Goal: Check status: Check status

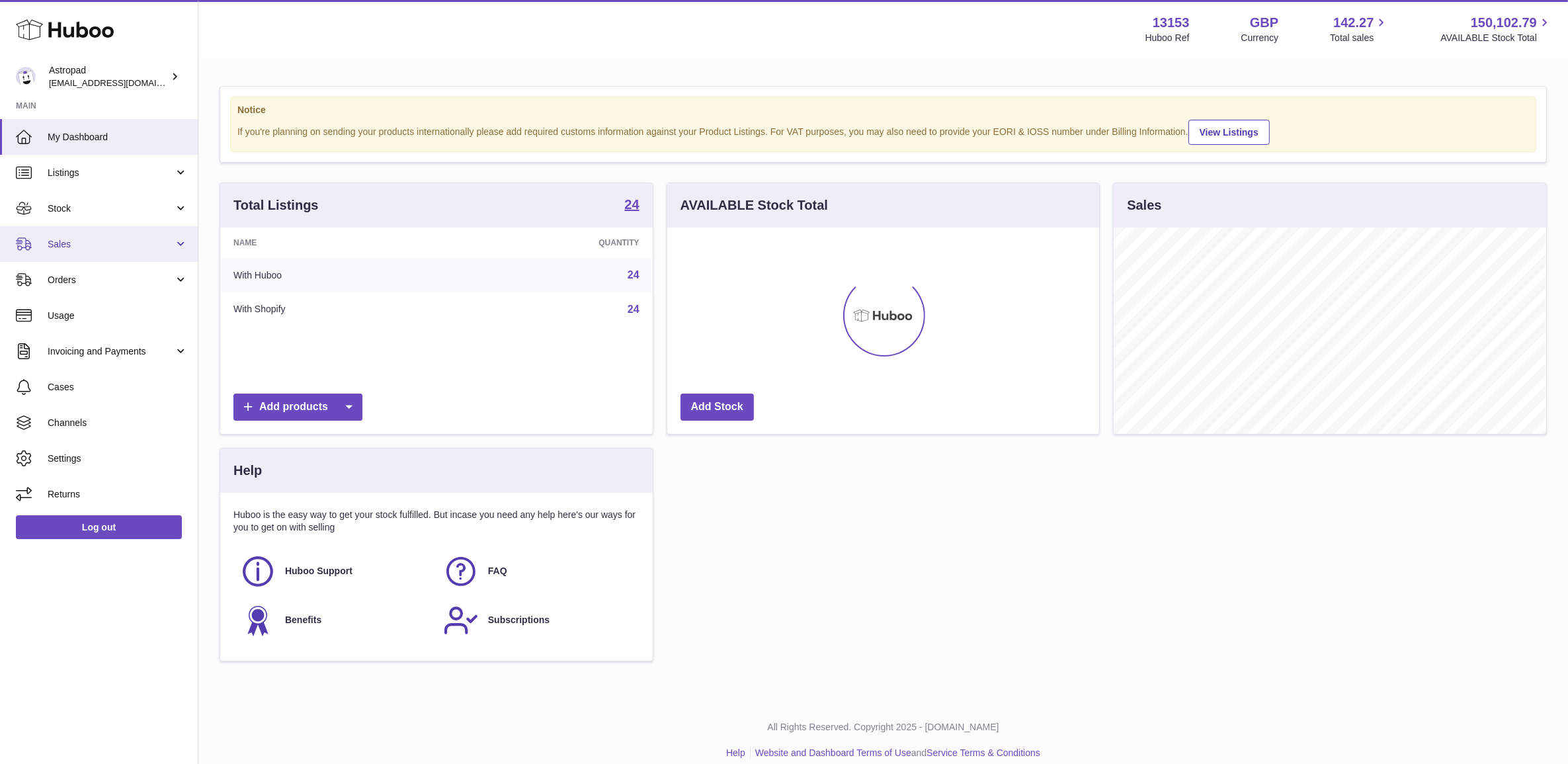
scroll to position [206, 431]
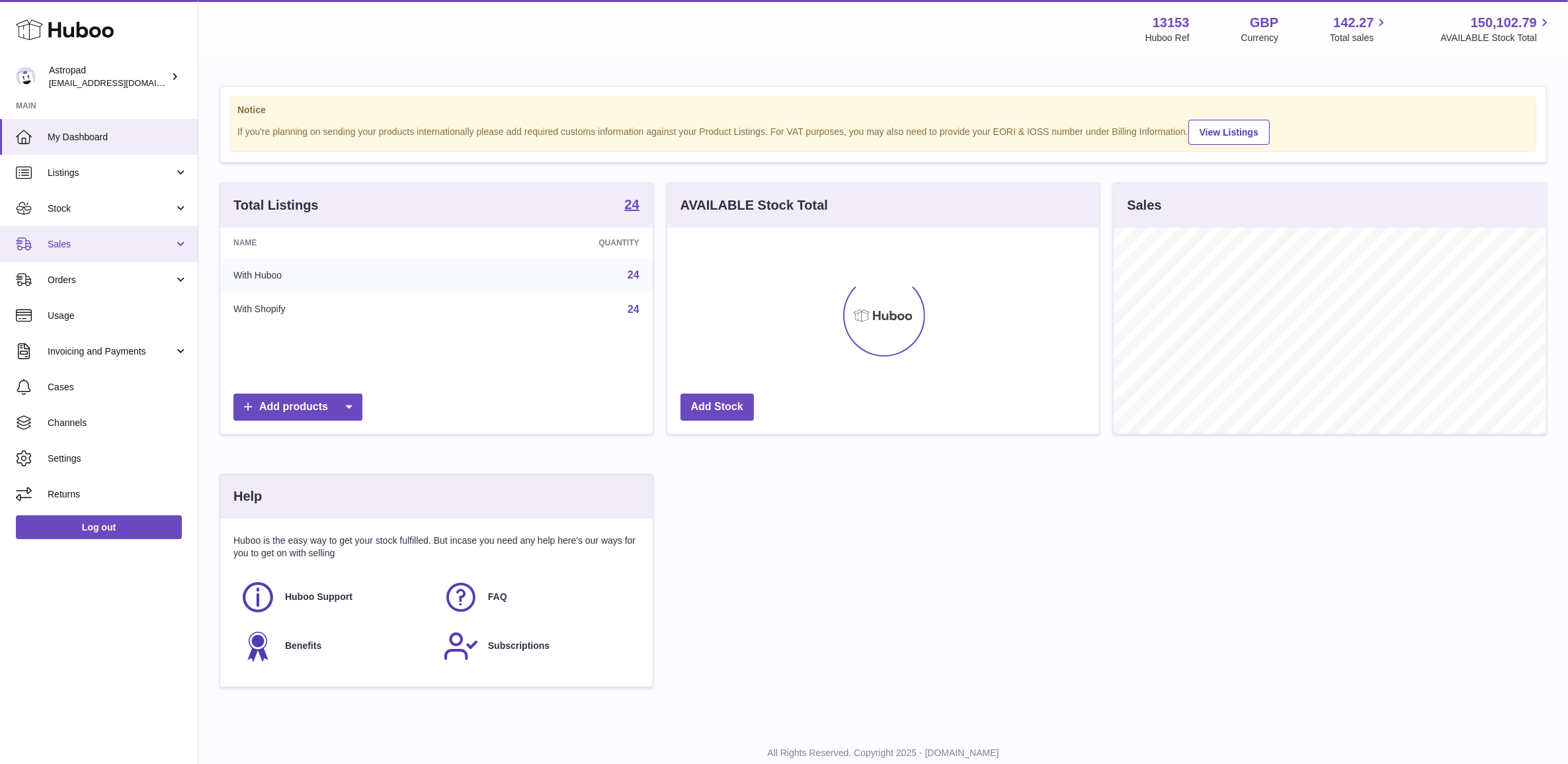
click at [104, 244] on span "Sales" at bounding box center [110, 244] width 126 height 13
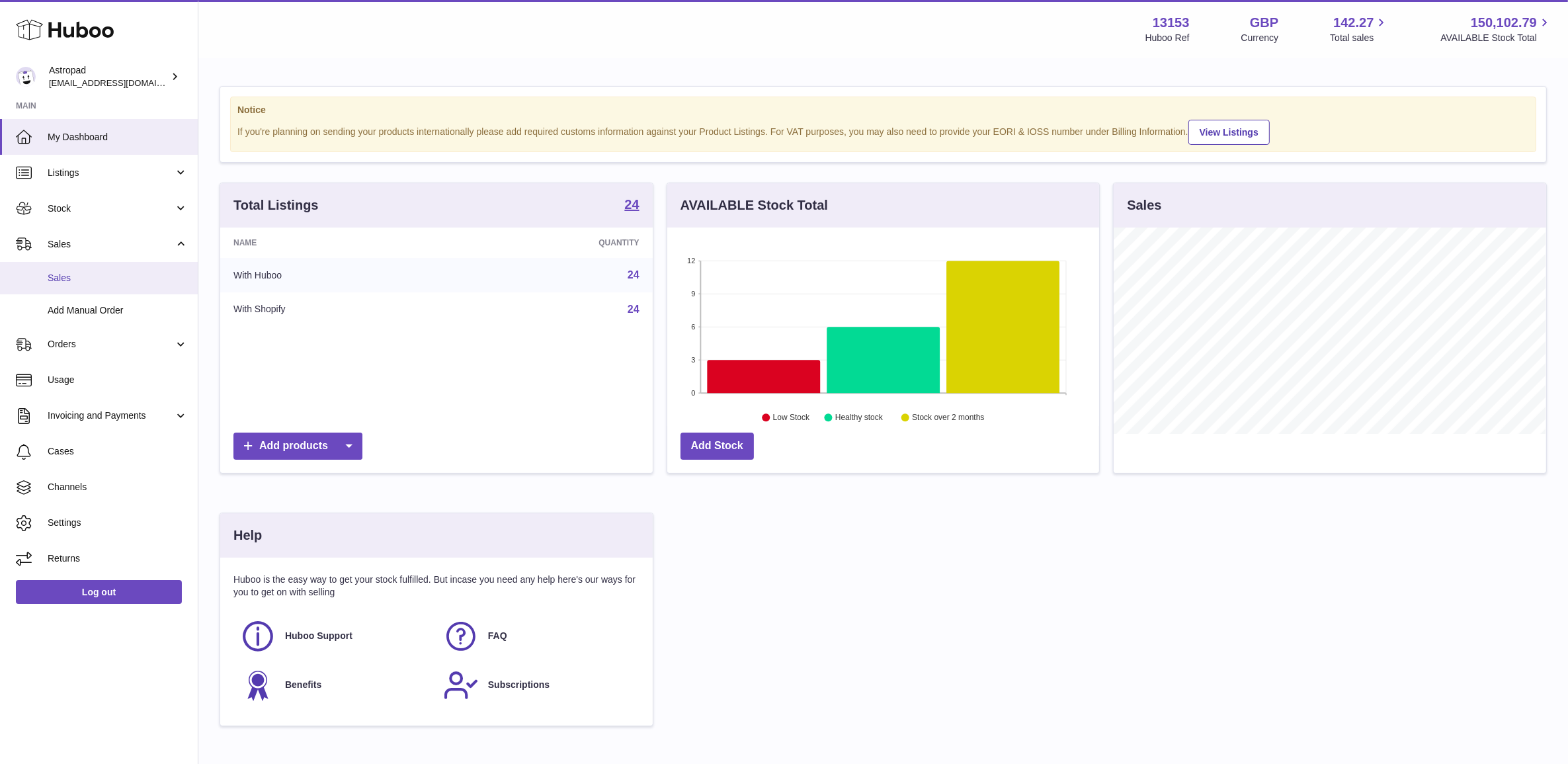
click at [104, 278] on span "Sales" at bounding box center [117, 278] width 140 height 13
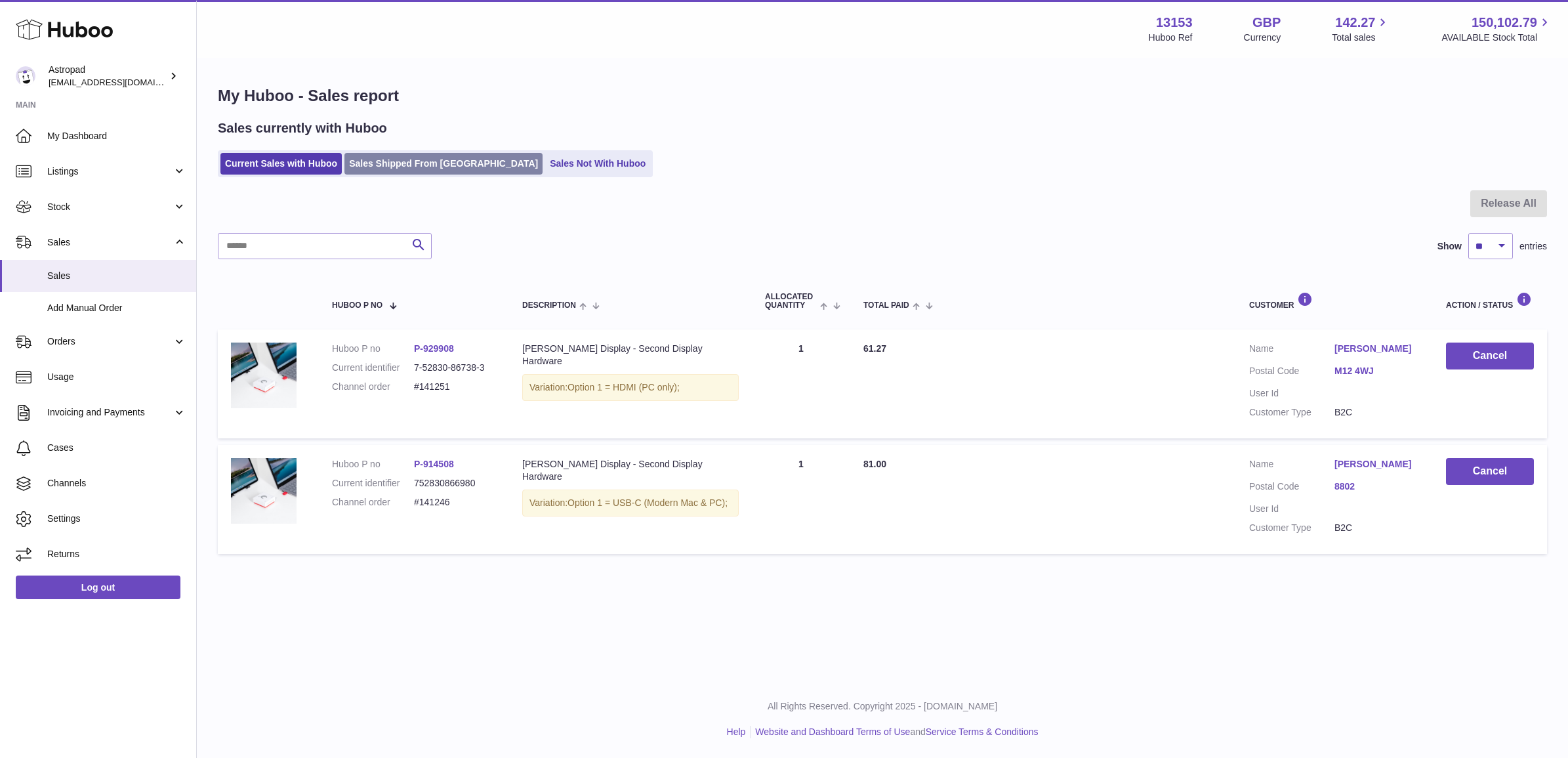
click at [440, 171] on link "Sales Shipped From [GEOGRAPHIC_DATA]" at bounding box center [443, 164] width 198 height 22
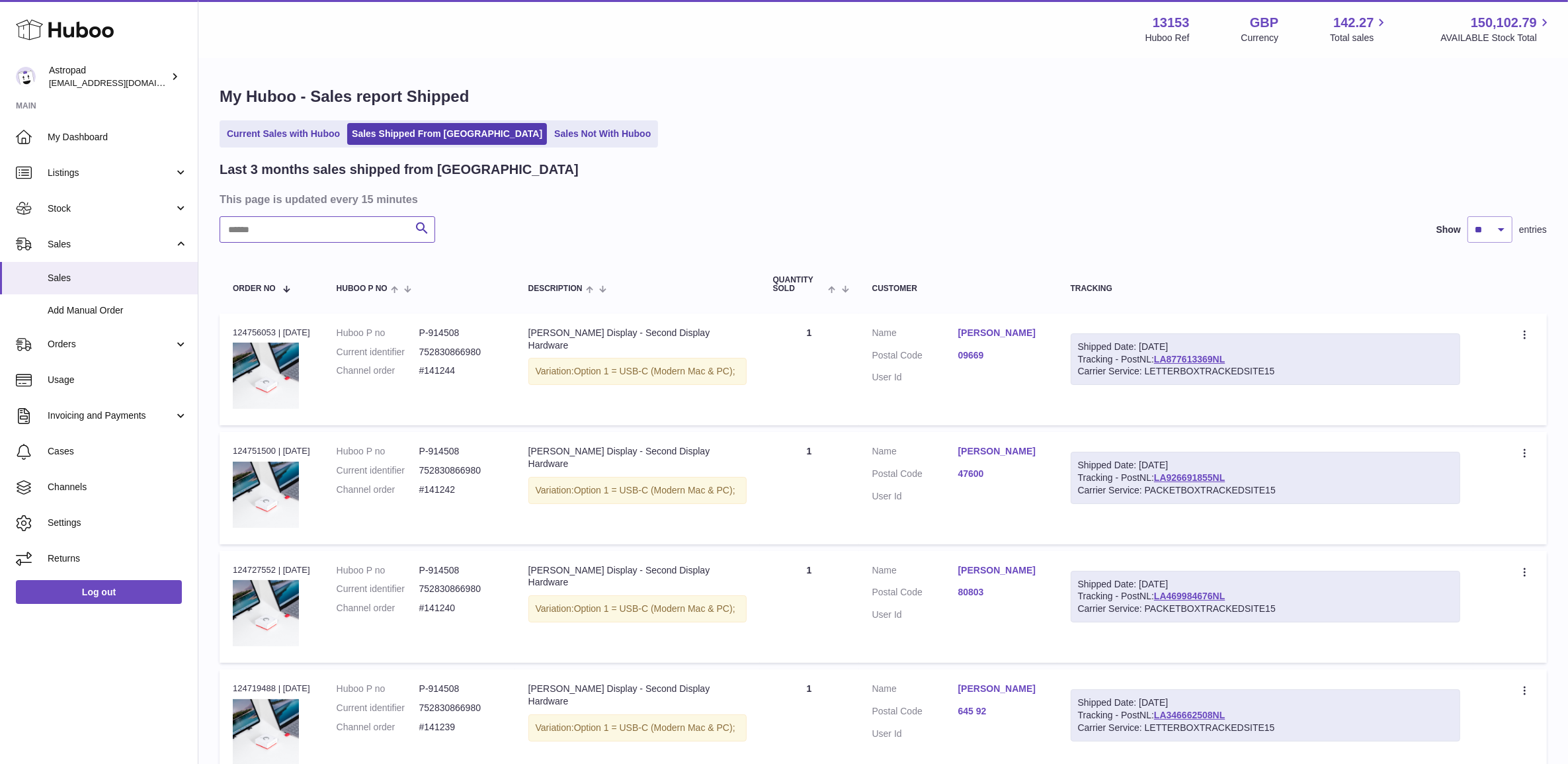
click at [338, 236] on input "text" at bounding box center [327, 230] width 216 height 27
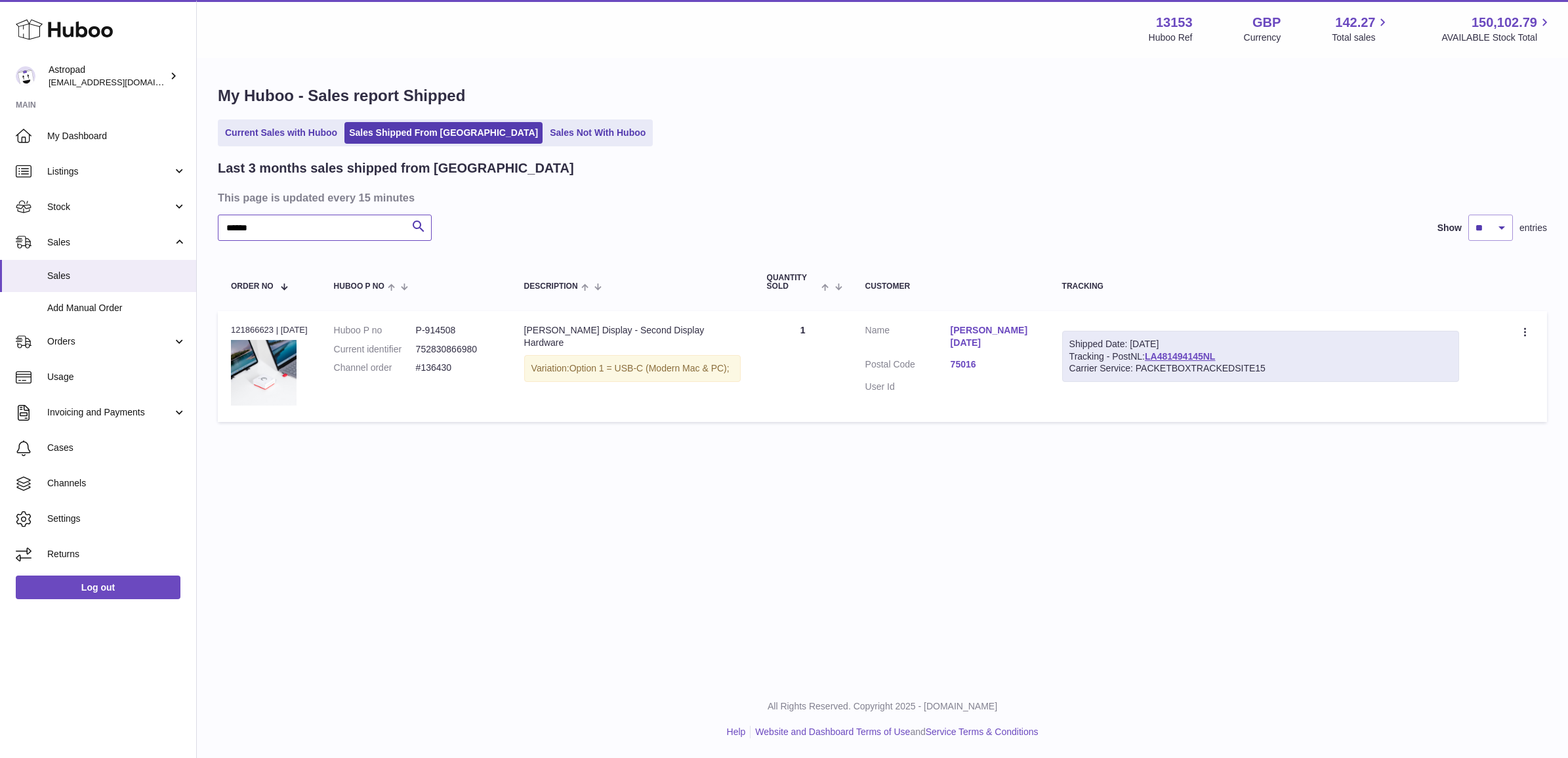
type input "******"
click at [428, 372] on dd "#136430" at bounding box center [457, 368] width 82 height 13
copy tr "#136430 Description"
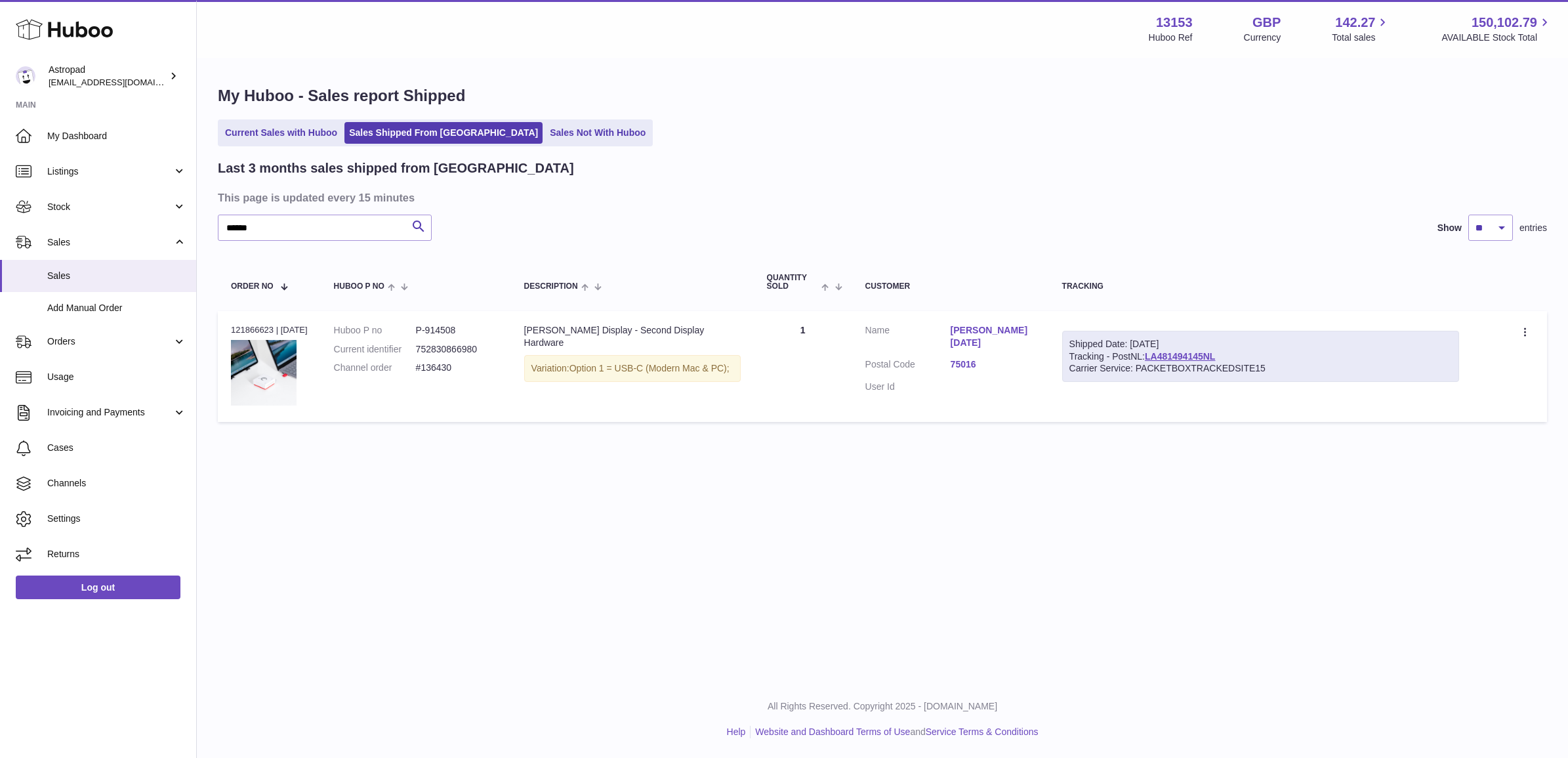
click at [250, 329] on div "Order no 121866623 | [DATE]" at bounding box center [270, 330] width 77 height 12
copy div "121866623"
